Goal: Transaction & Acquisition: Purchase product/service

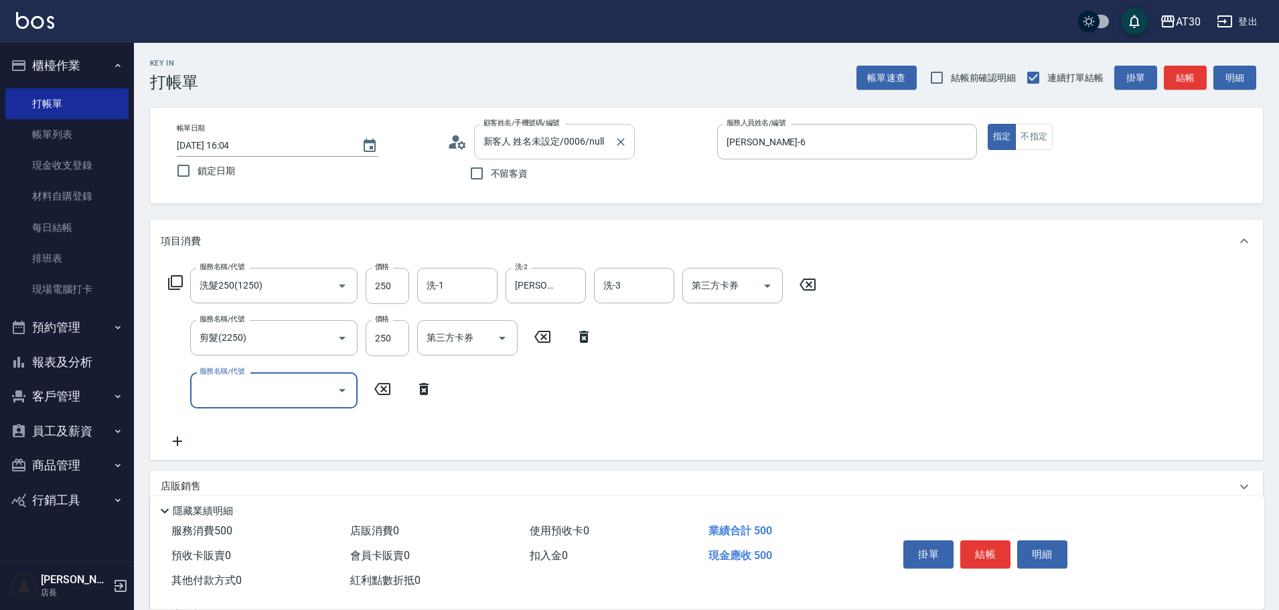
click at [588, 147] on input "新客人 姓名未設定/0006/null" at bounding box center [544, 141] width 129 height 23
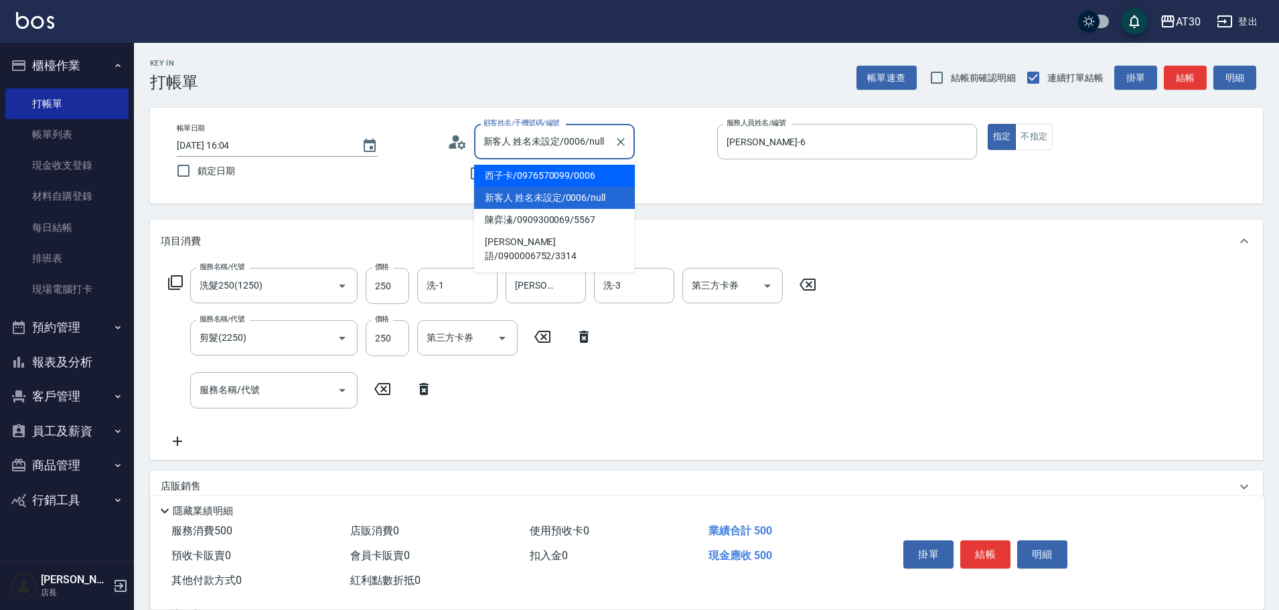
click at [578, 175] on li "西子卡/0976570099/0006" at bounding box center [554, 176] width 161 height 22
type input "西子卡/0976570099/0006"
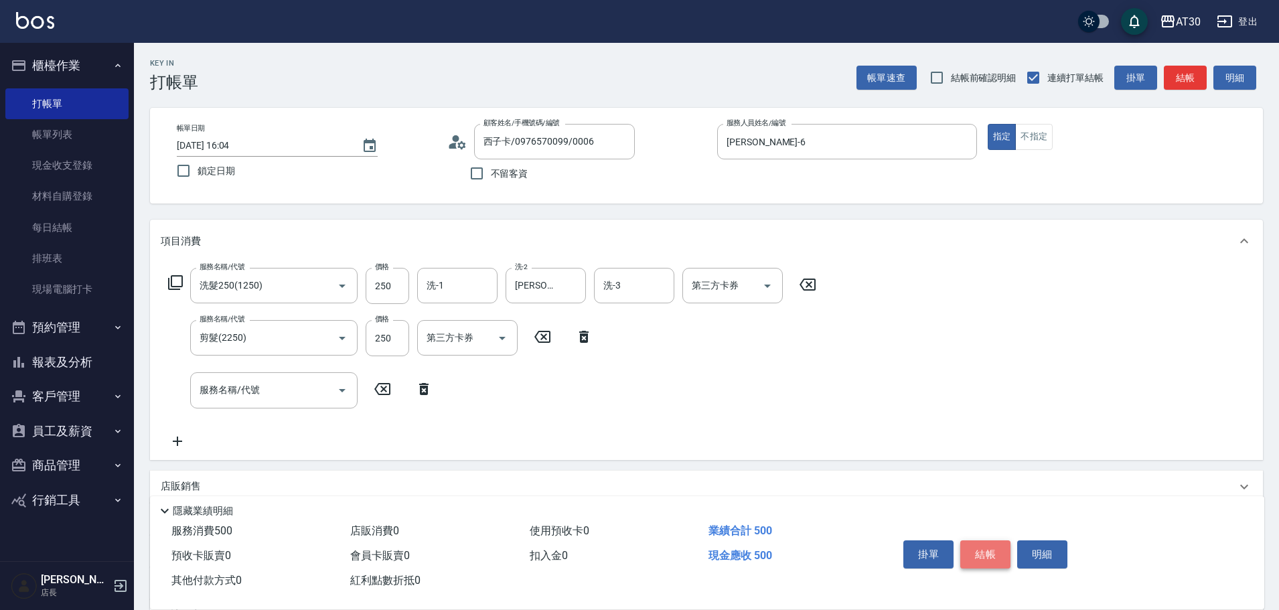
click at [998, 554] on button "結帳" at bounding box center [985, 554] width 50 height 28
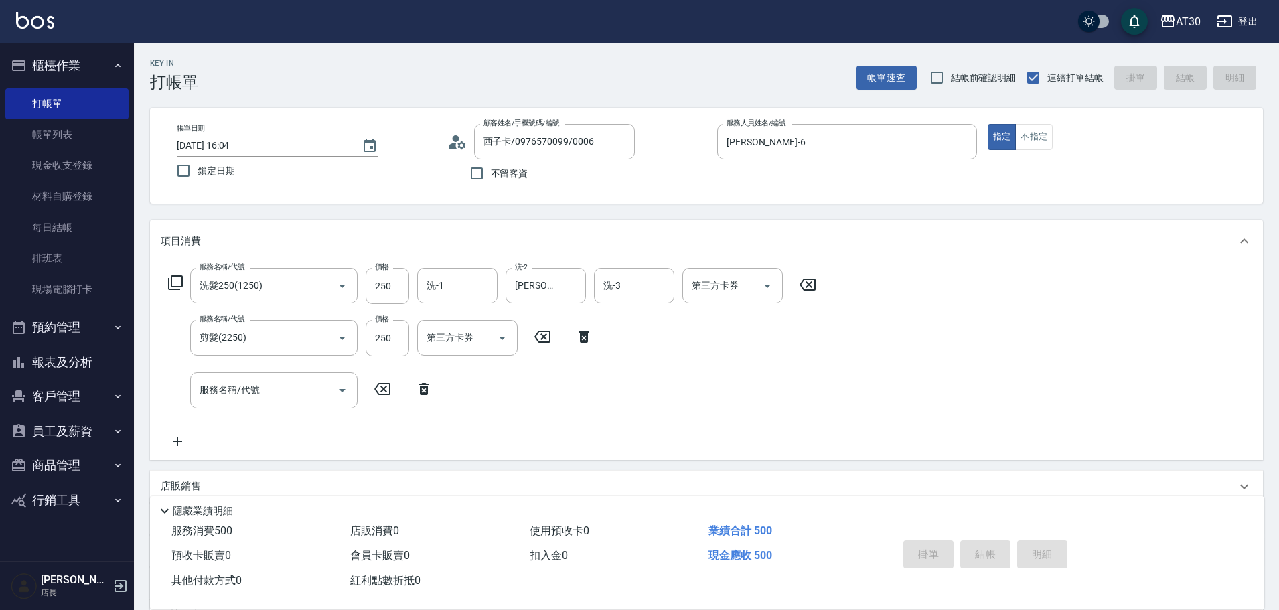
type input "[DATE] 18:30"
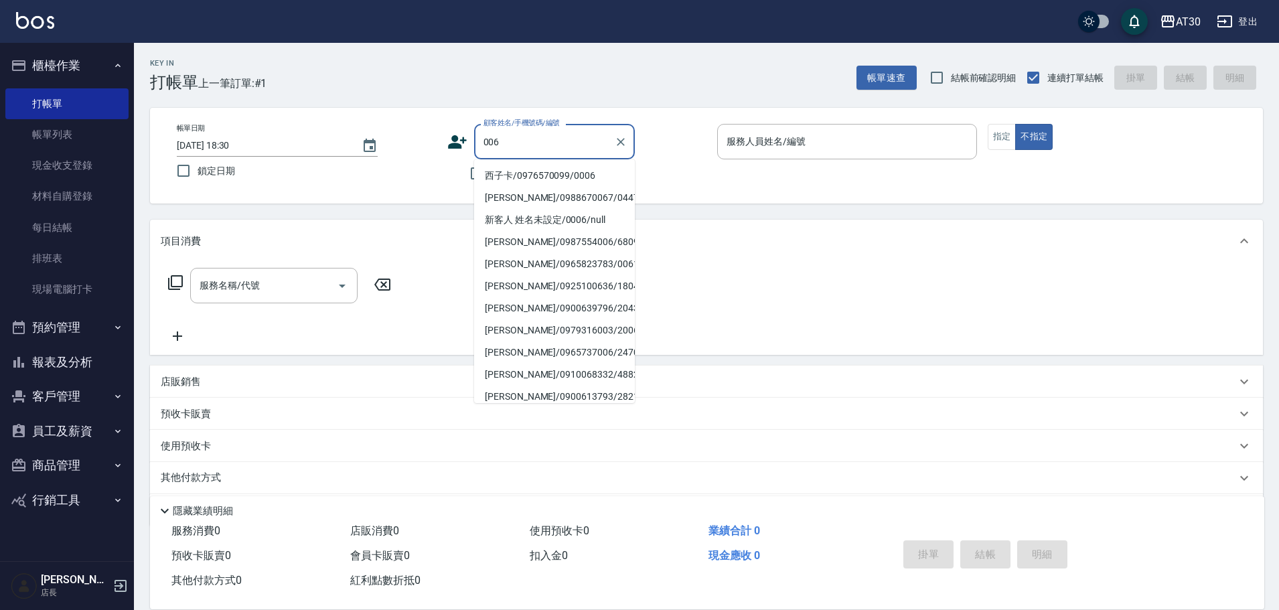
type input "006"
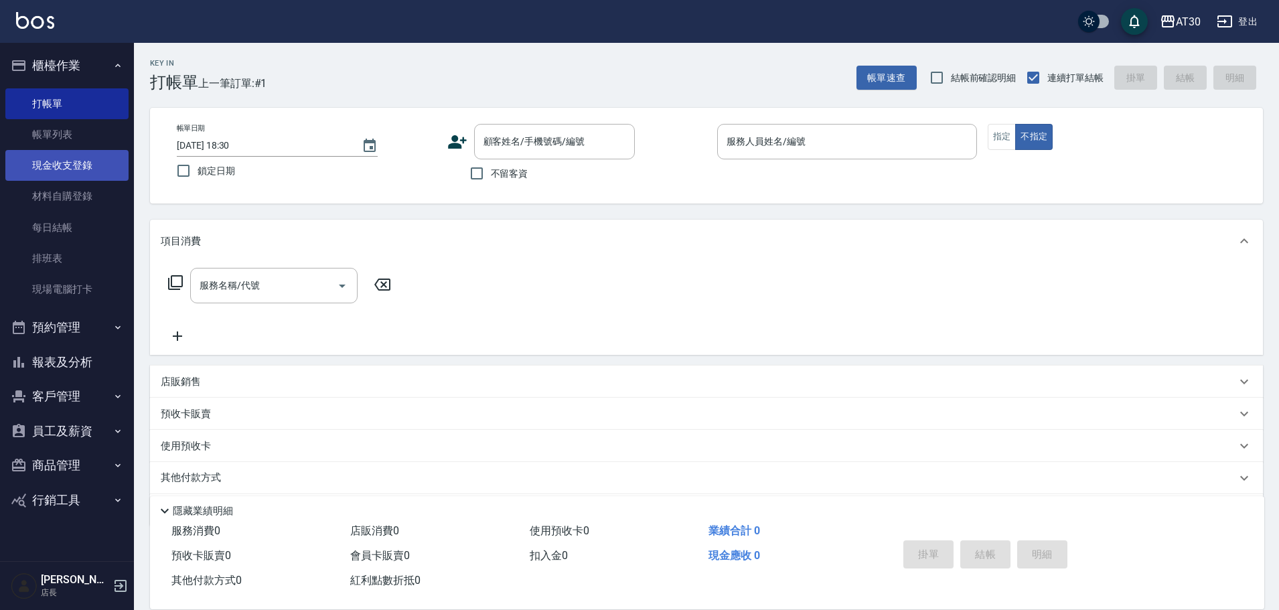
click at [55, 152] on link "現金收支登錄" at bounding box center [66, 165] width 123 height 31
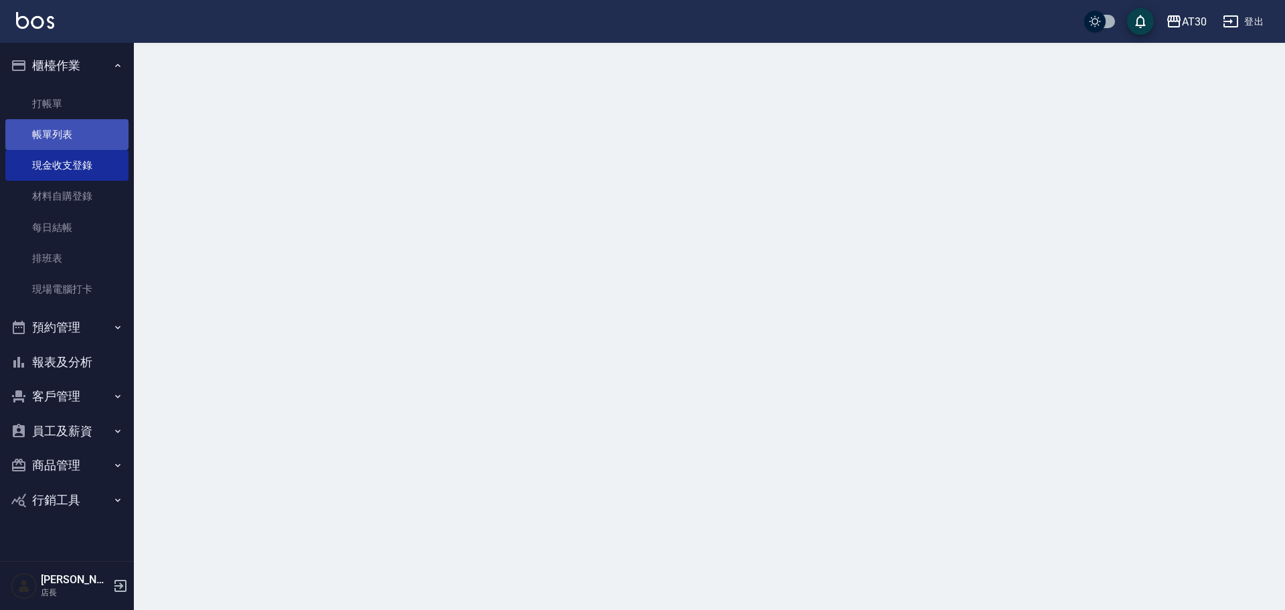
click at [66, 130] on link "帳單列表" at bounding box center [66, 134] width 123 height 31
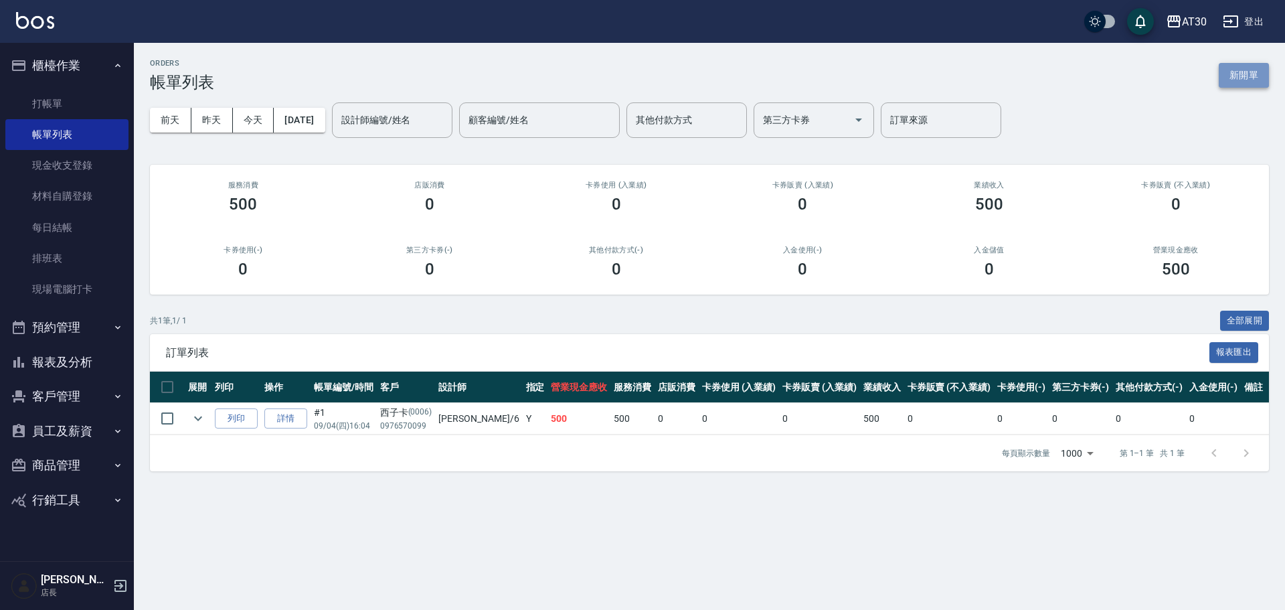
click at [1249, 67] on button "新開單" at bounding box center [1244, 75] width 50 height 25
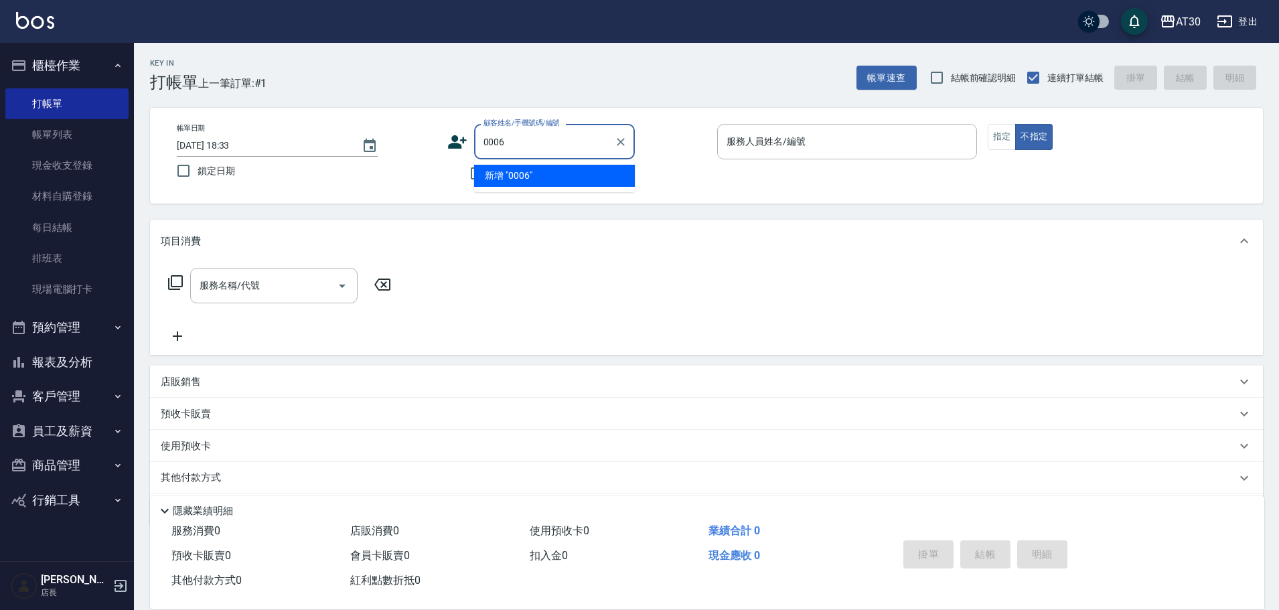
type input "0006"
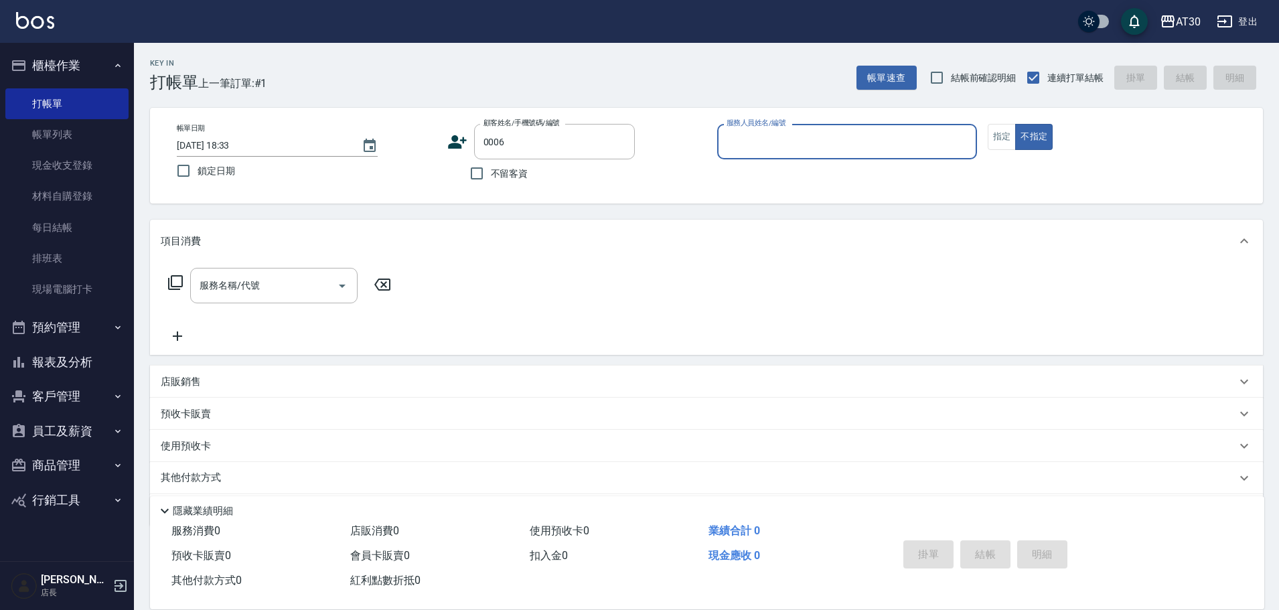
type input "6"
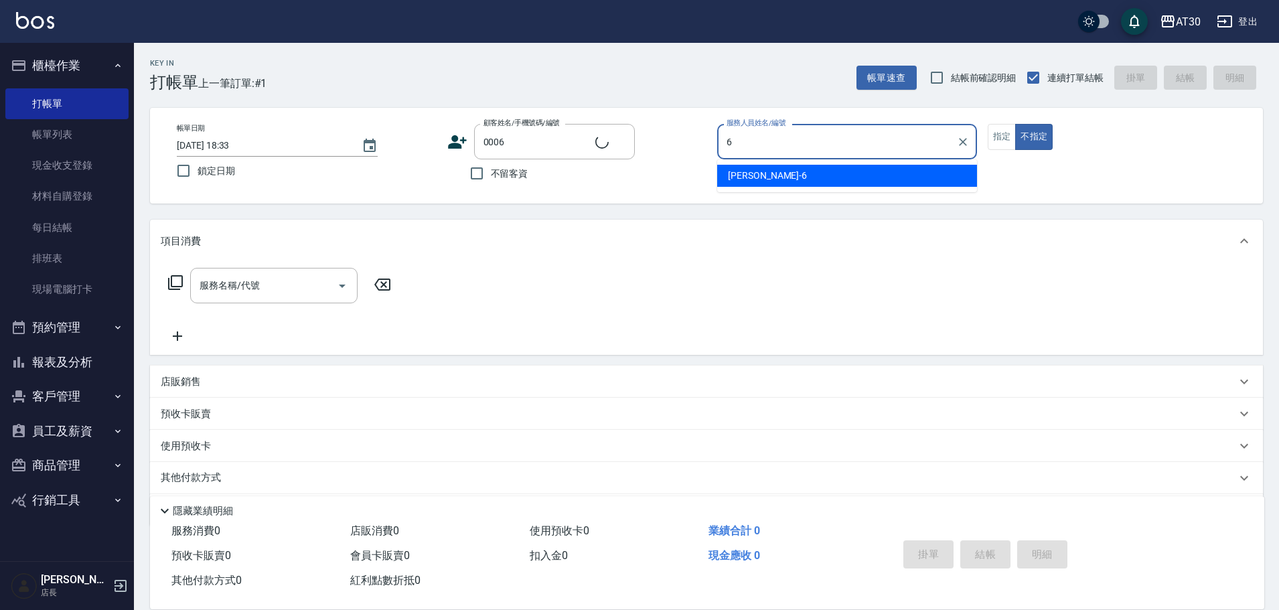
type input "新客人 姓名未設定/0006/null"
type input "[PERSON_NAME]-6"
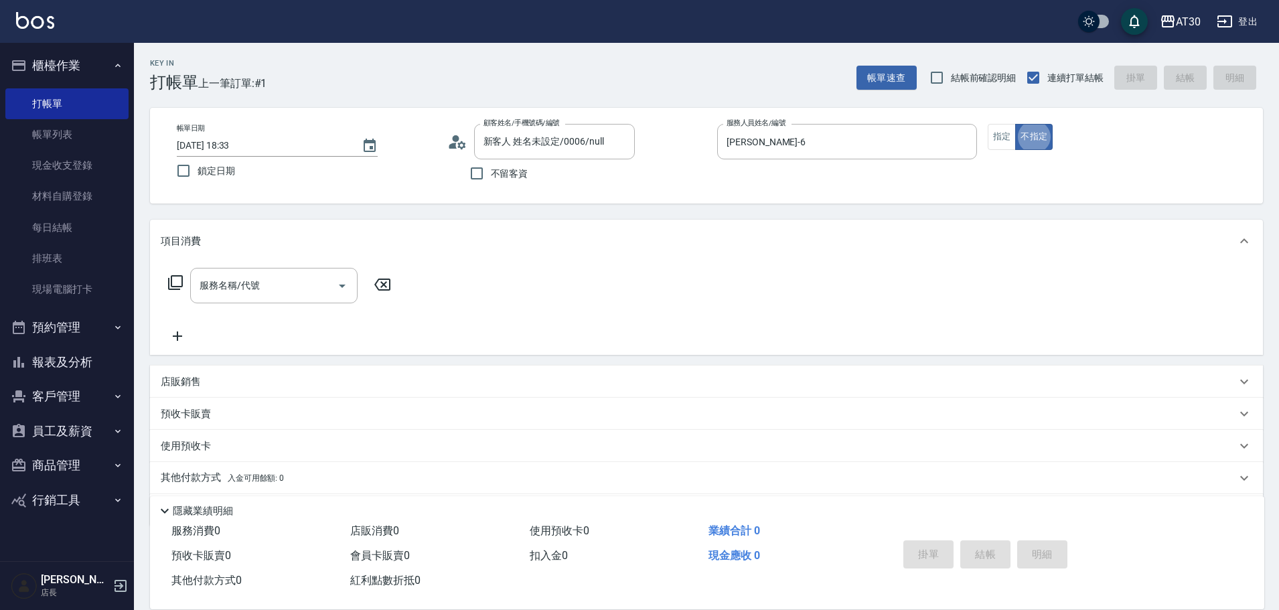
type button "false"
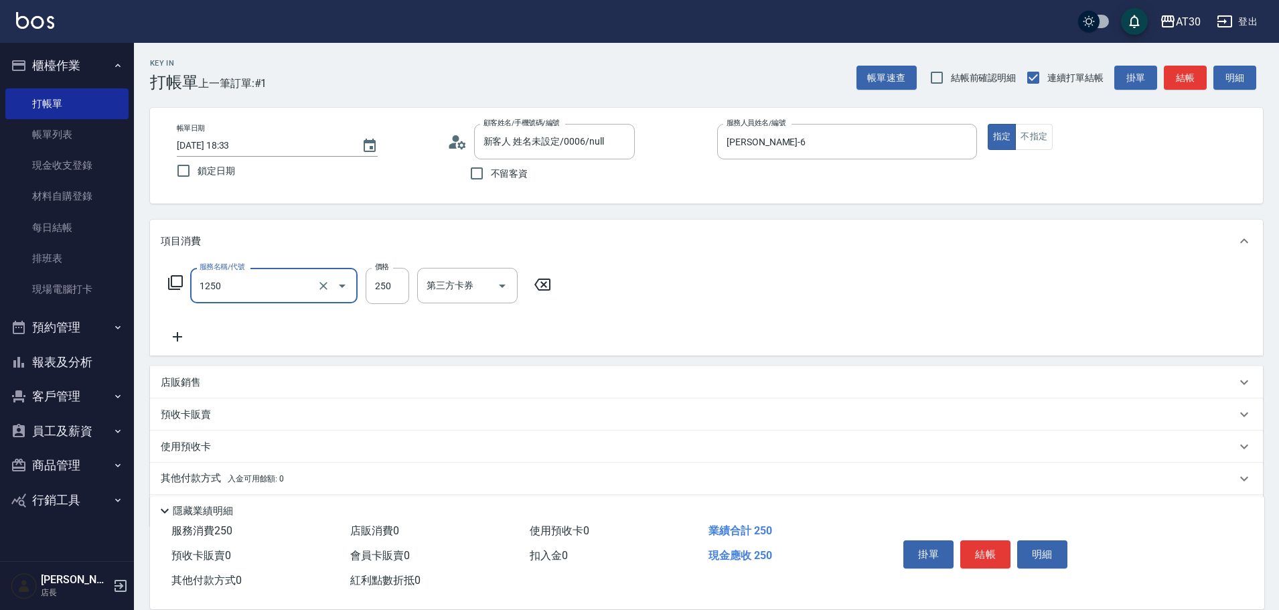
type input "洗髮250(1250)"
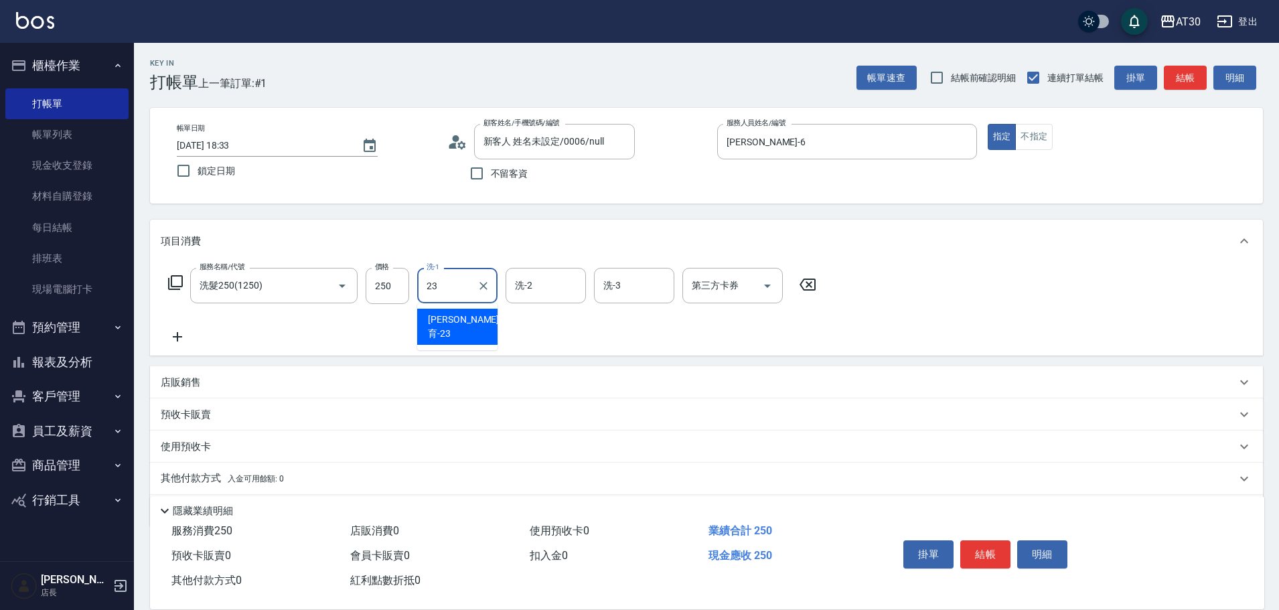
type input "[PERSON_NAME]育-23"
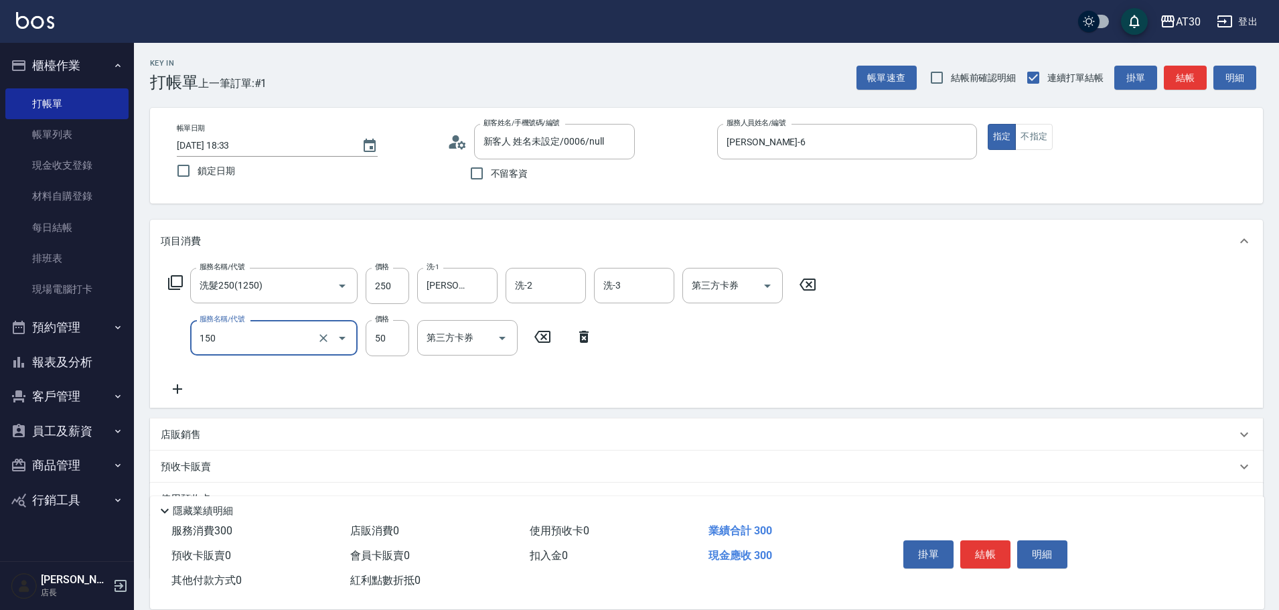
type input "精油(150)"
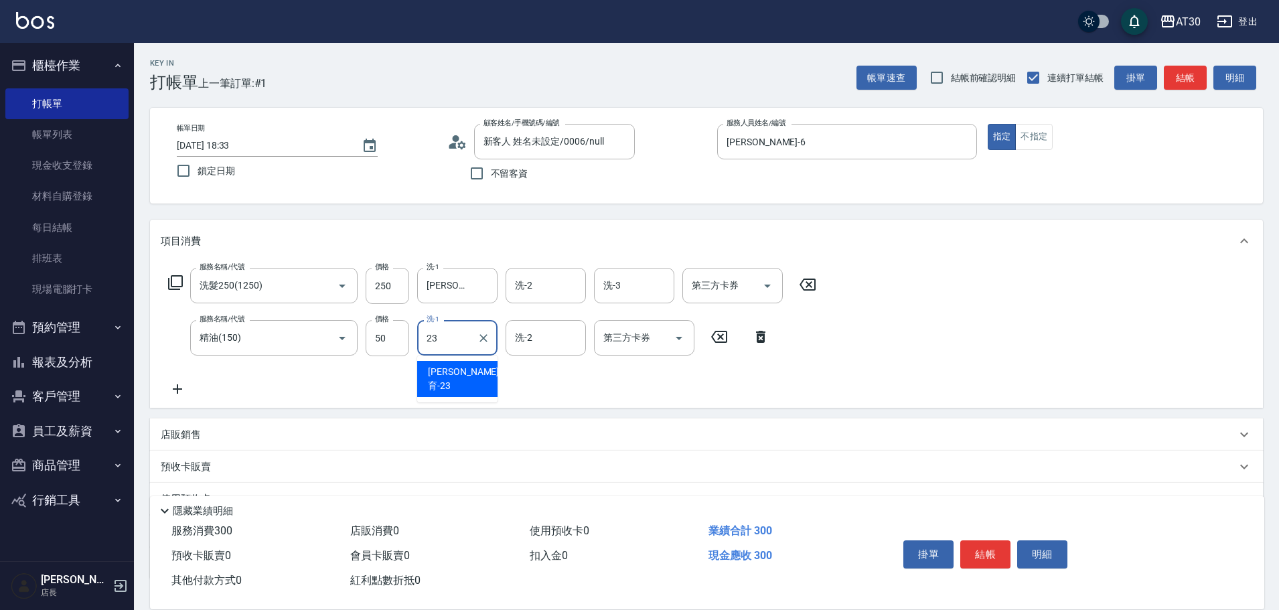
type input "[PERSON_NAME]育-23"
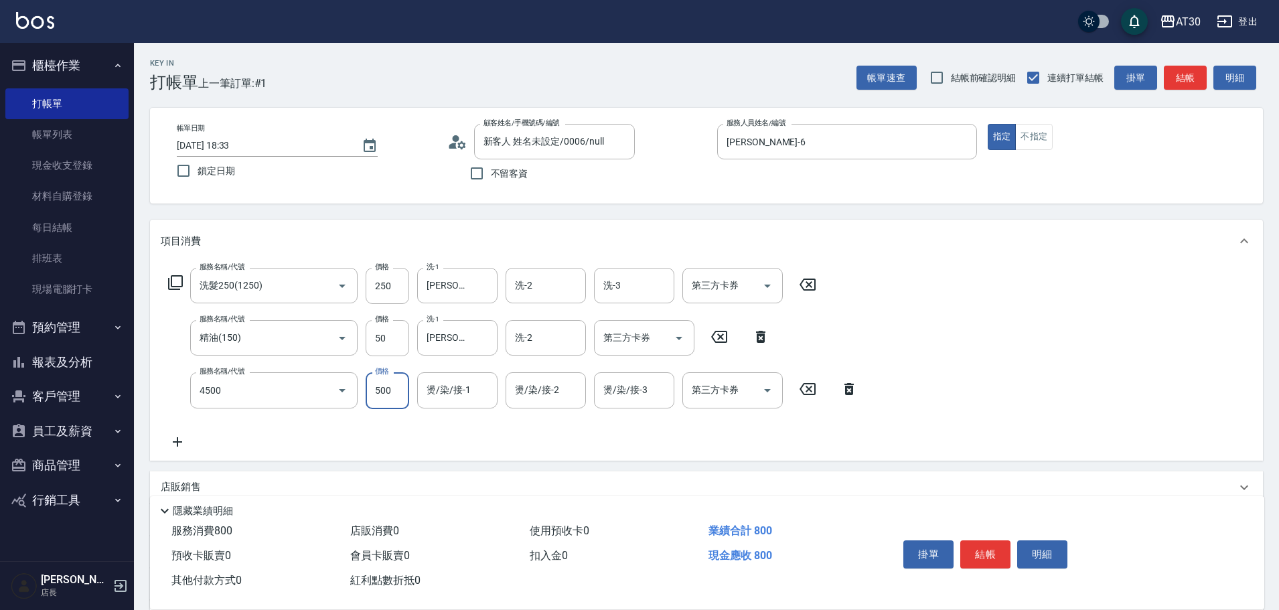
type input "補染(4500)"
type input "[PERSON_NAME]育-23"
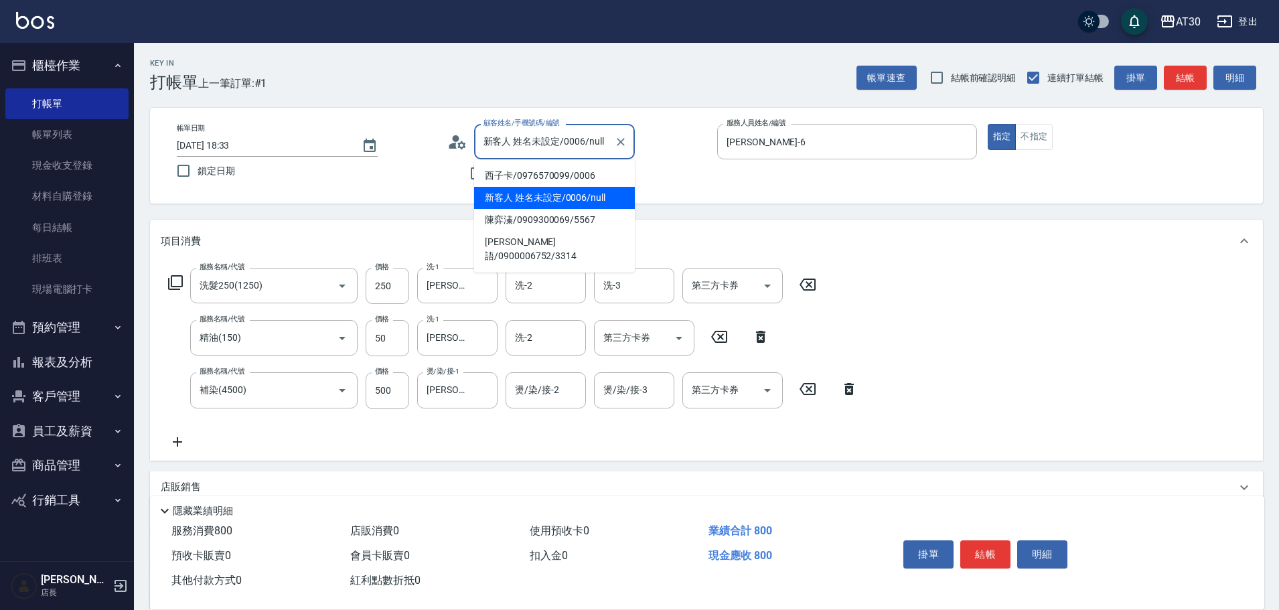
click at [590, 141] on input "新客人 姓名未設定/0006/null" at bounding box center [544, 141] width 129 height 23
click at [578, 173] on li "西子卡/0976570099/0006" at bounding box center [554, 176] width 161 height 22
type input "西子卡/0976570099/0006"
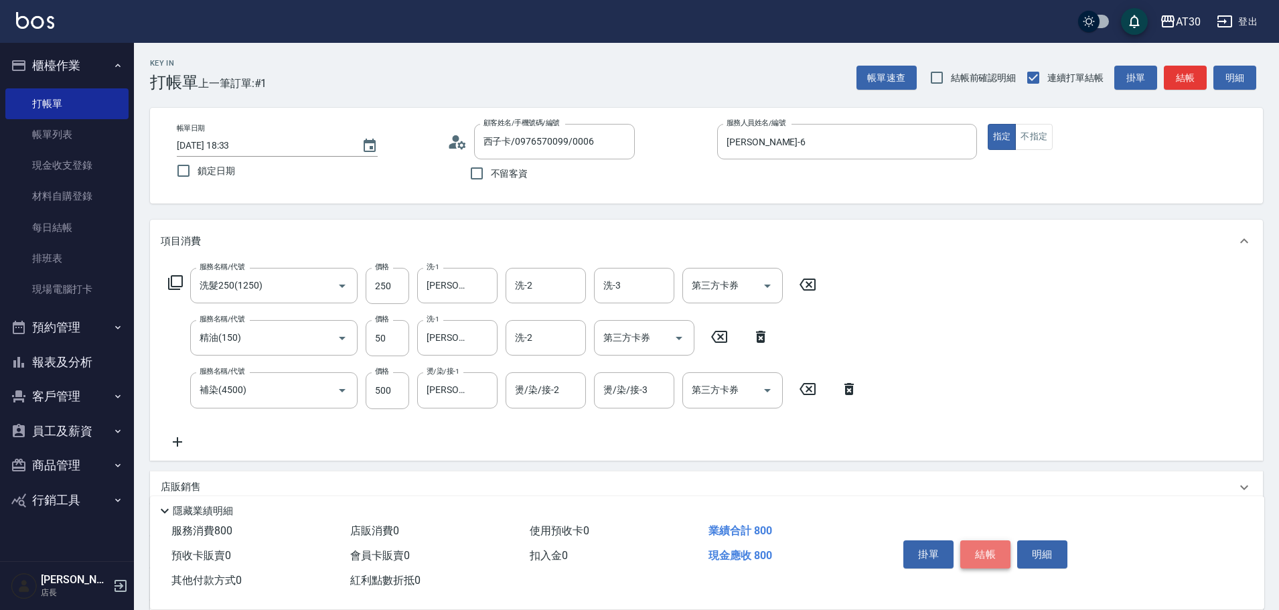
click at [993, 545] on button "結帳" at bounding box center [985, 554] width 50 height 28
